Goal: Information Seeking & Learning: Understand process/instructions

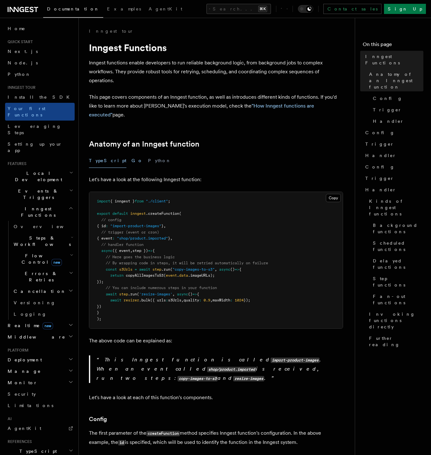
scroll to position [0, 0]
click at [21, 96] on span "Install the SDK" at bounding box center [41, 97] width 66 height 5
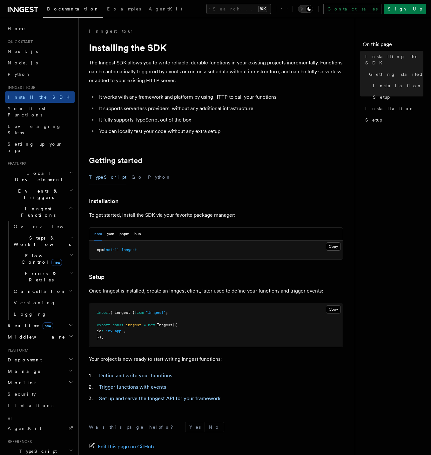
scroll to position [73, 0]
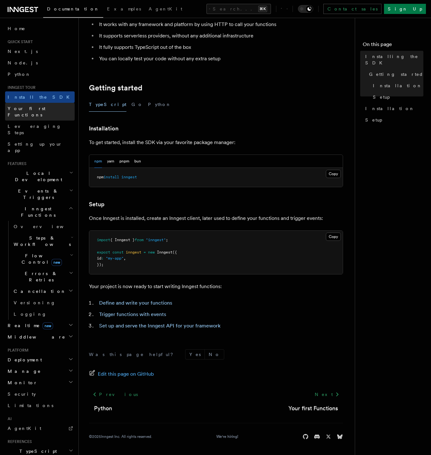
click at [20, 111] on span "Your first Functions" at bounding box center [27, 111] width 38 height 11
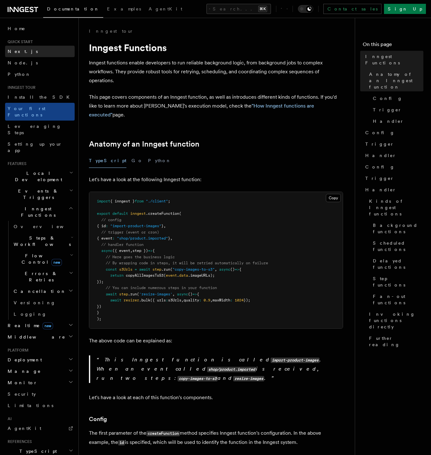
click at [17, 48] on link "Next.js" at bounding box center [40, 51] width 70 height 11
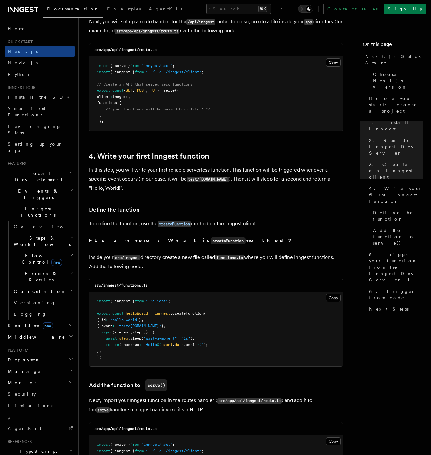
scroll to position [911, 0]
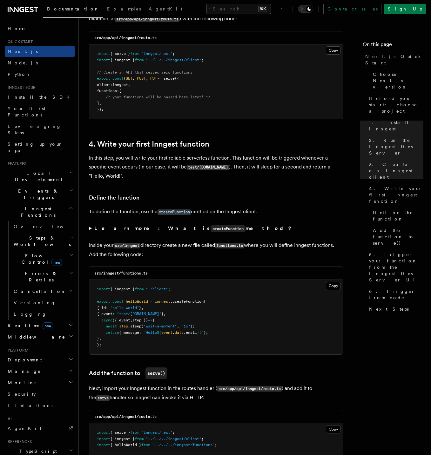
click at [228, 62] on pre "import { serve } from "inngest/next" ; import { inngest } from "../../../innges…" at bounding box center [215, 81] width 253 height 75
drag, startPoint x: 200, startPoint y: 56, endPoint x: 88, endPoint y: 57, distance: 111.4
copy span "import { serve } from "inngest/next" ;"
